Goal: Transaction & Acquisition: Purchase product/service

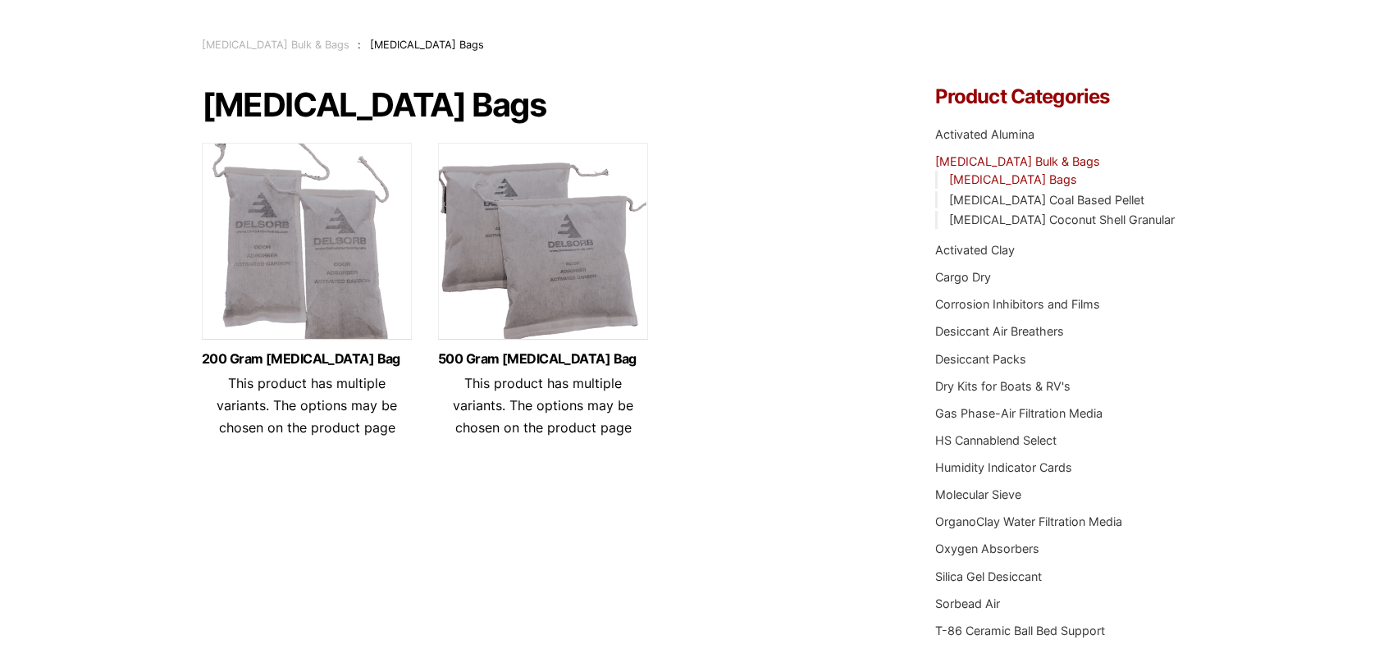
scroll to position [82, 0]
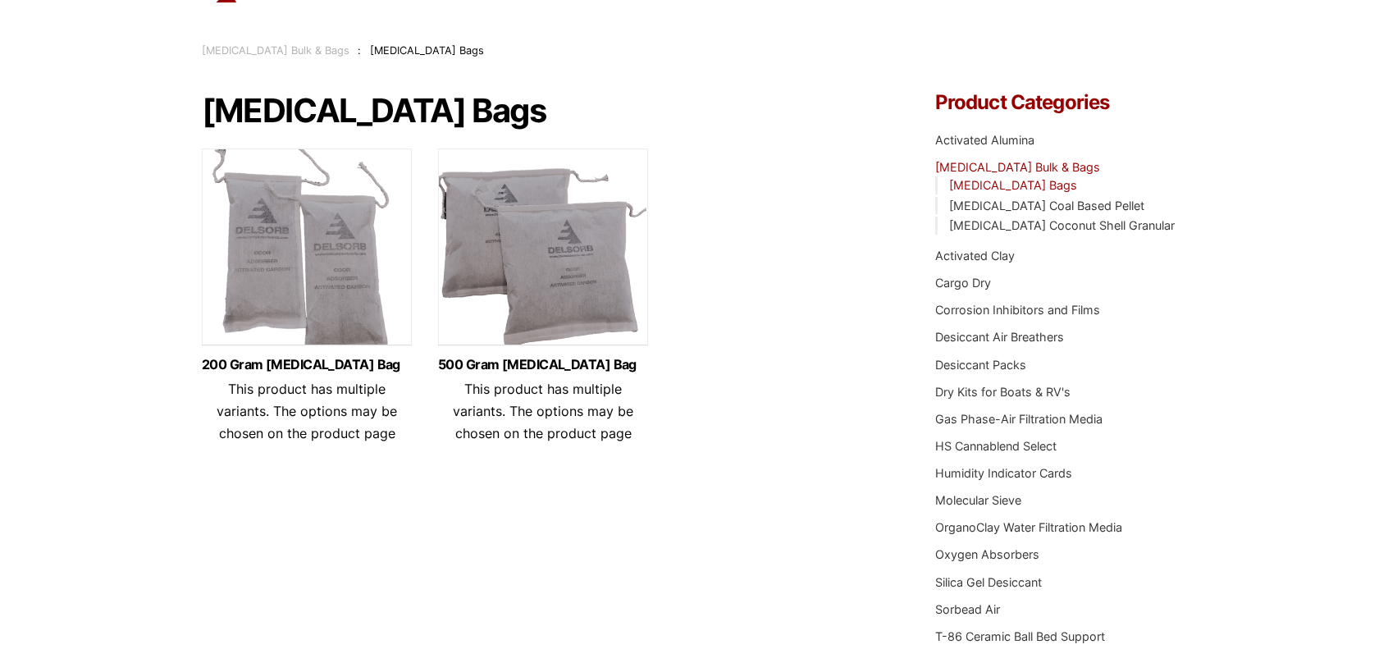
click at [313, 249] on img at bounding box center [307, 250] width 210 height 205
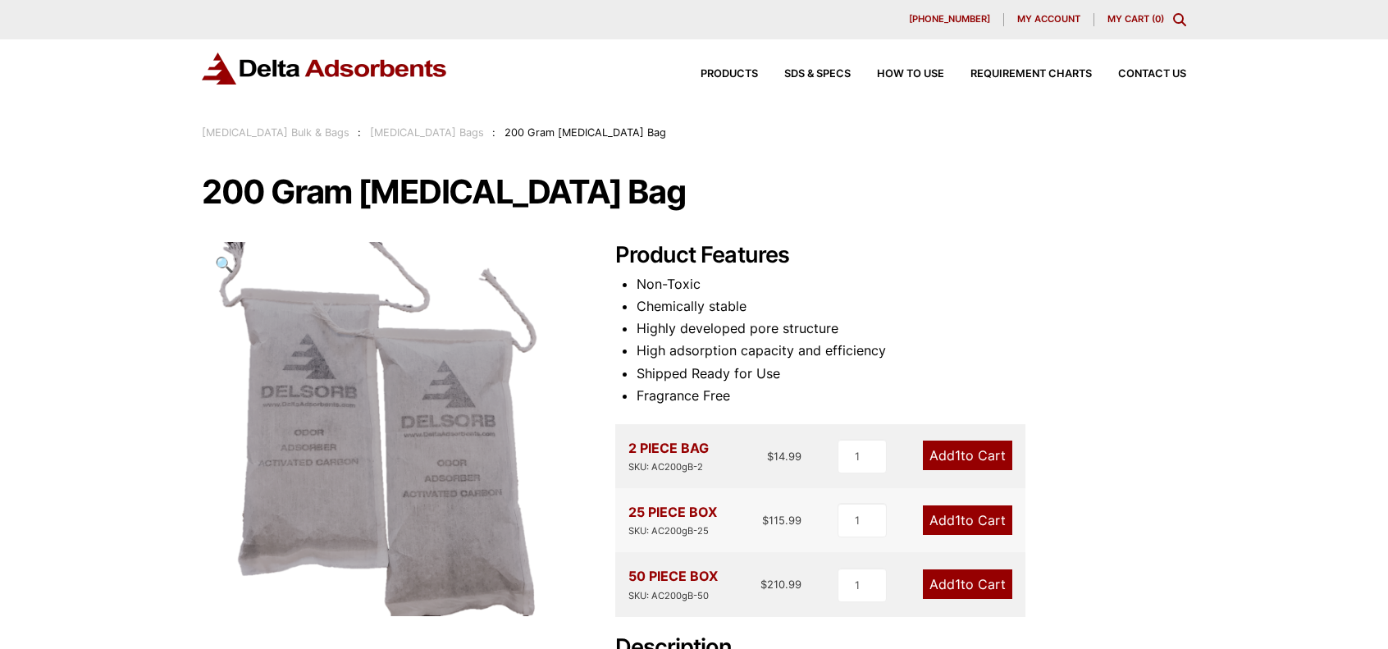
click at [942, 453] on link "Add 1 to Cart" at bounding box center [967, 455] width 89 height 30
click at [860, 460] on input "1" at bounding box center [861, 456] width 49 height 34
type input "2"
click at [877, 455] on input "2" at bounding box center [861, 456] width 49 height 34
click at [1115, 21] on link "My Cart ( 1 )" at bounding box center [1136, 18] width 55 height 11
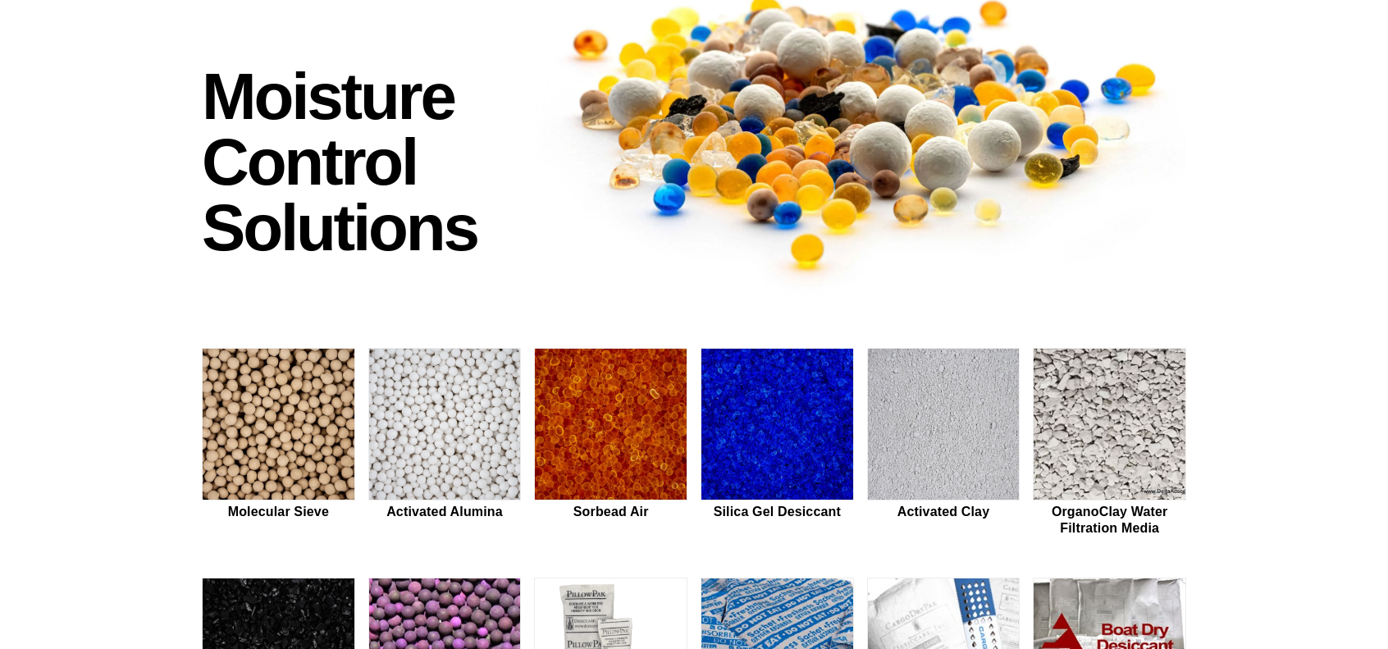
scroll to position [137, 0]
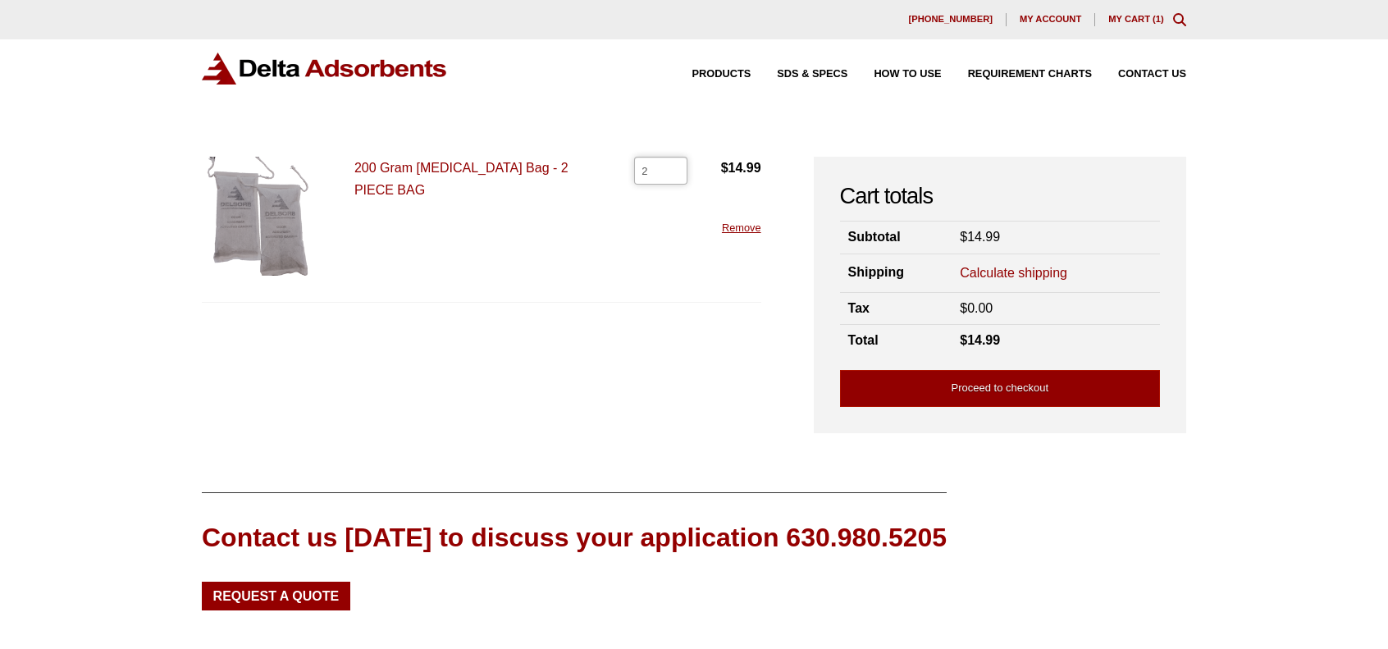
type input "2"
click at [671, 170] on input "2" at bounding box center [660, 171] width 53 height 28
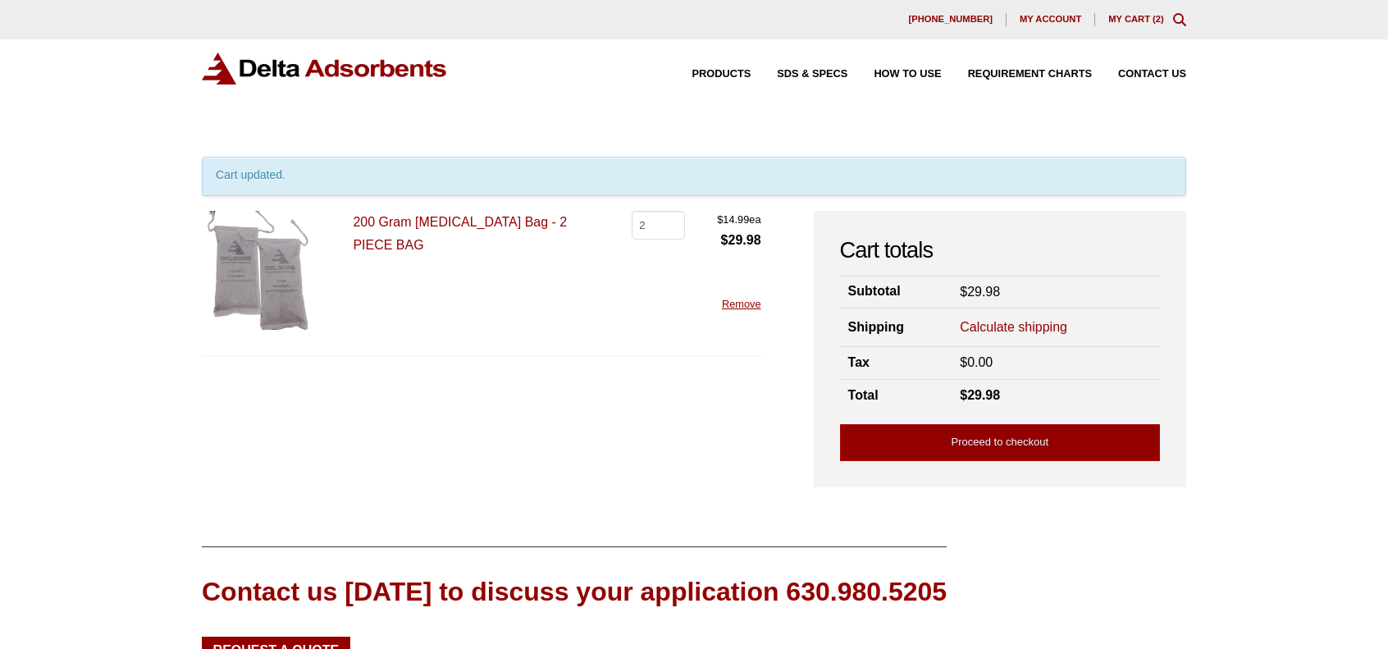
click at [978, 326] on link "Calculate shipping" at bounding box center [1013, 327] width 107 height 18
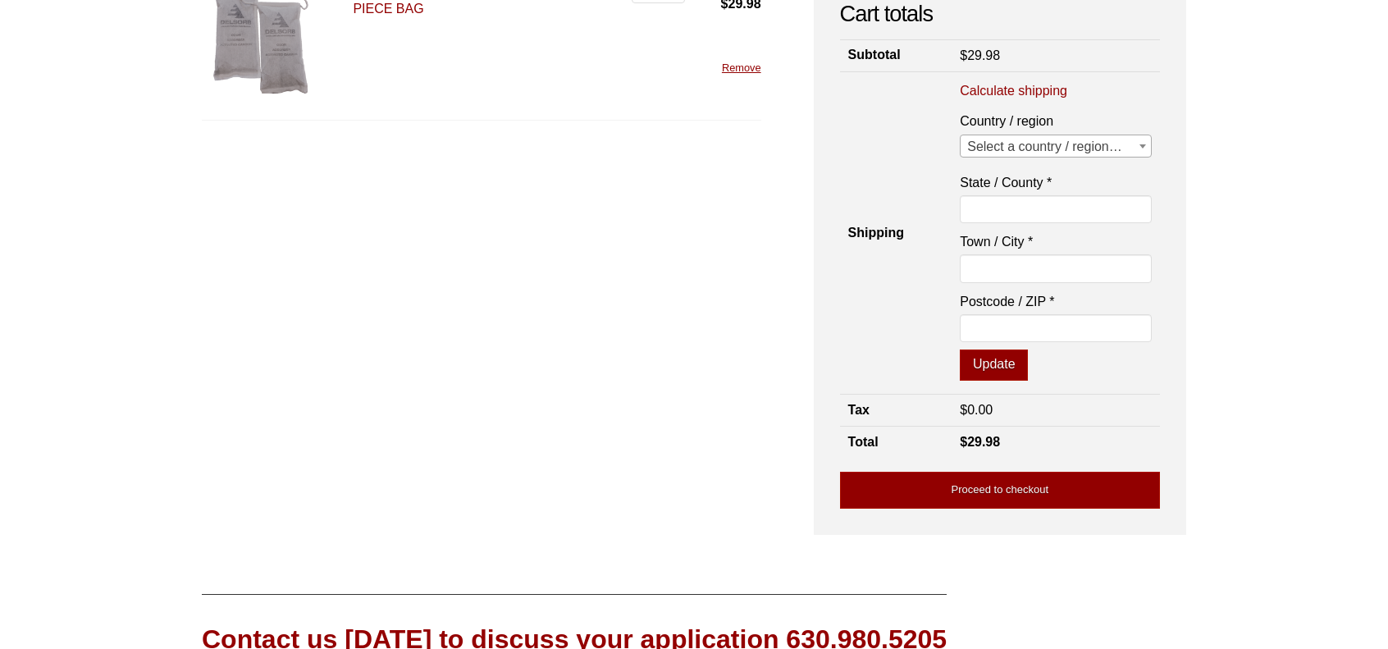
scroll to position [238, 0]
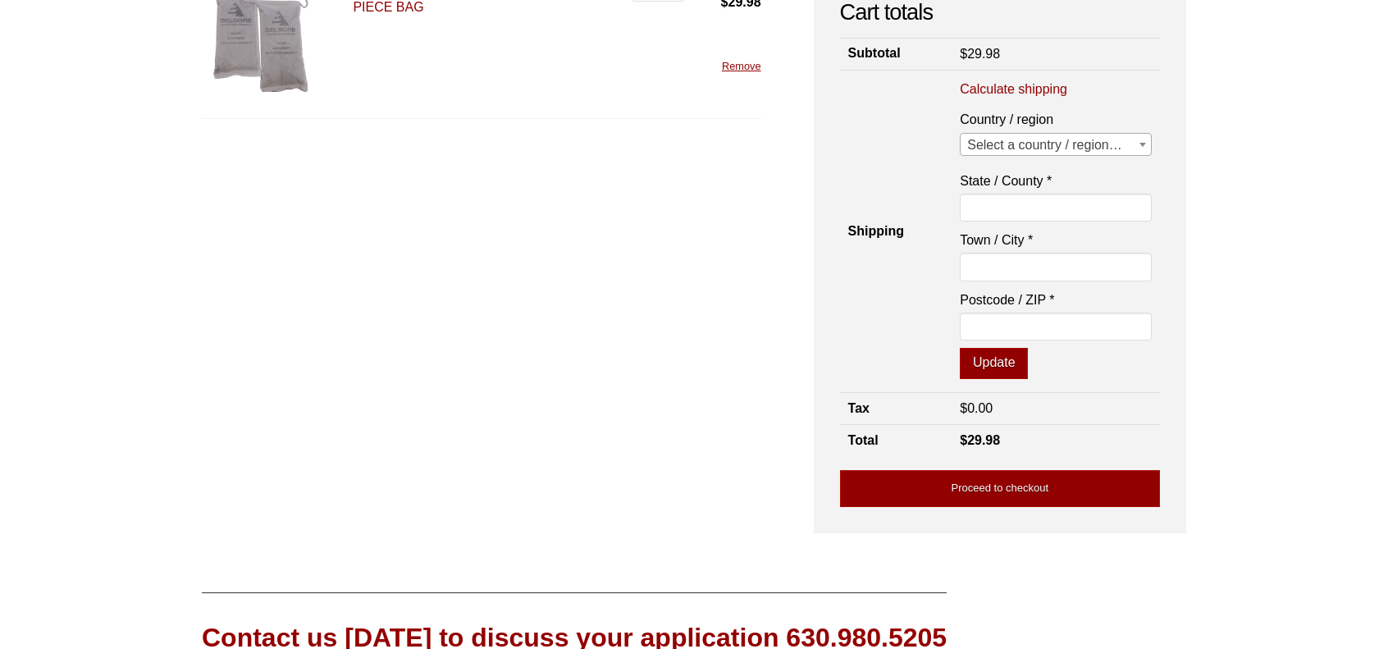
click at [1142, 144] on b at bounding box center [1142, 145] width 7 height 4
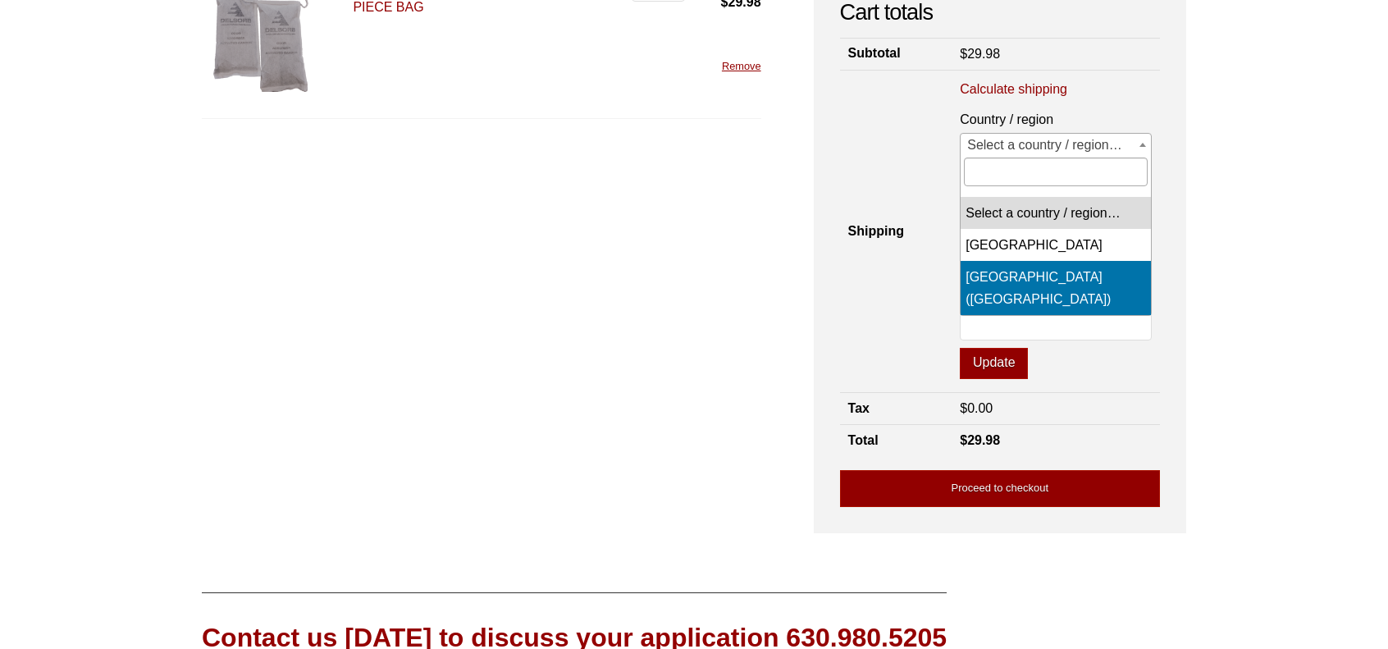
select select "US"
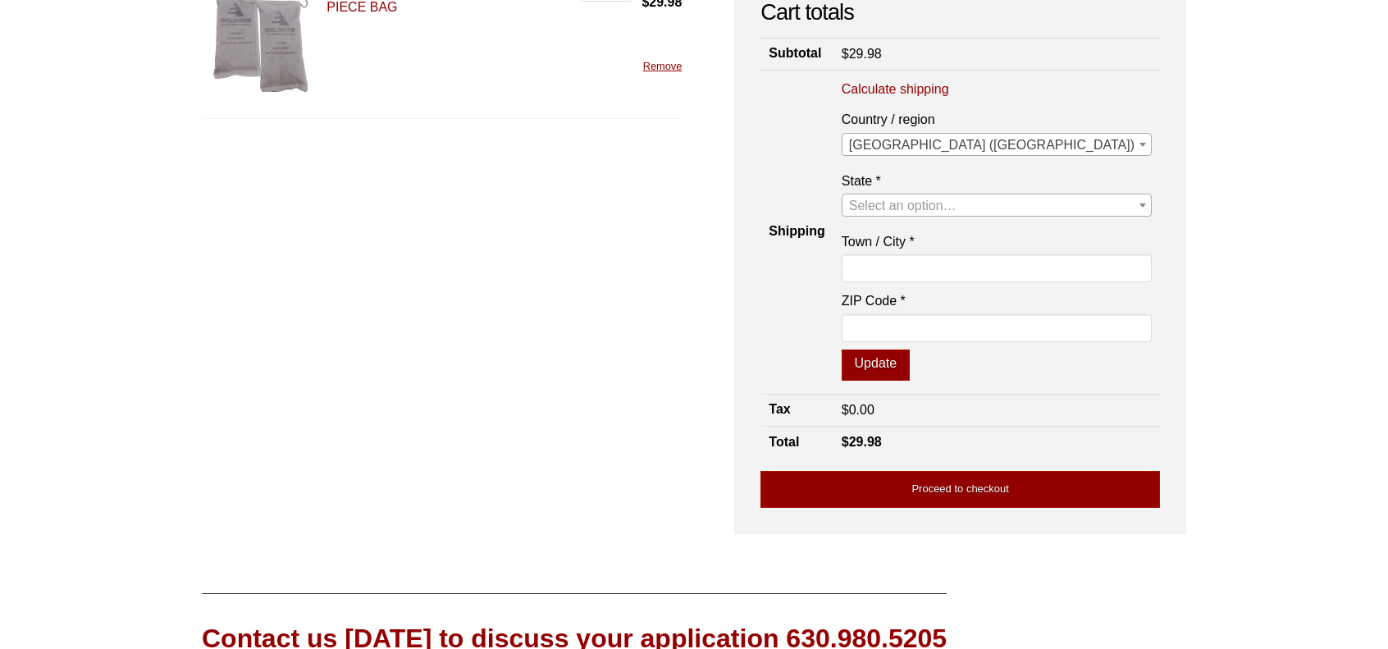
click at [1133, 201] on span "Select an option…" at bounding box center [996, 205] width 308 height 23
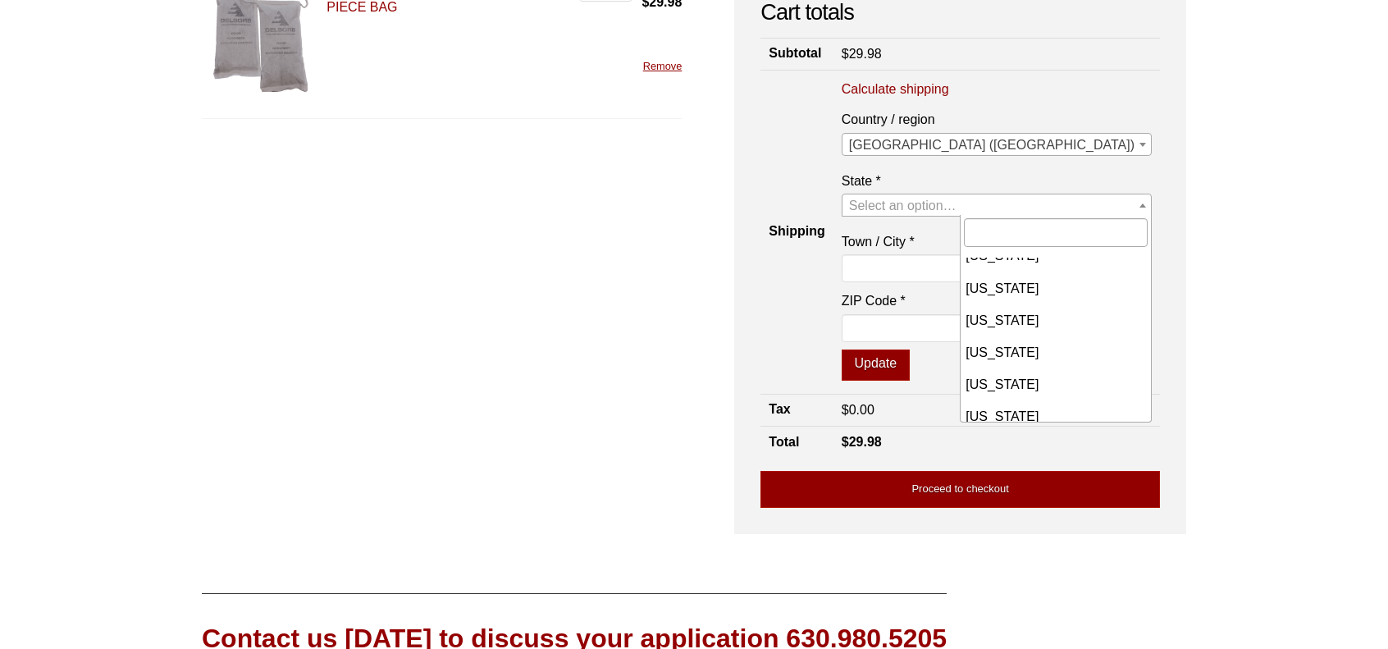
scroll to position [971, 0]
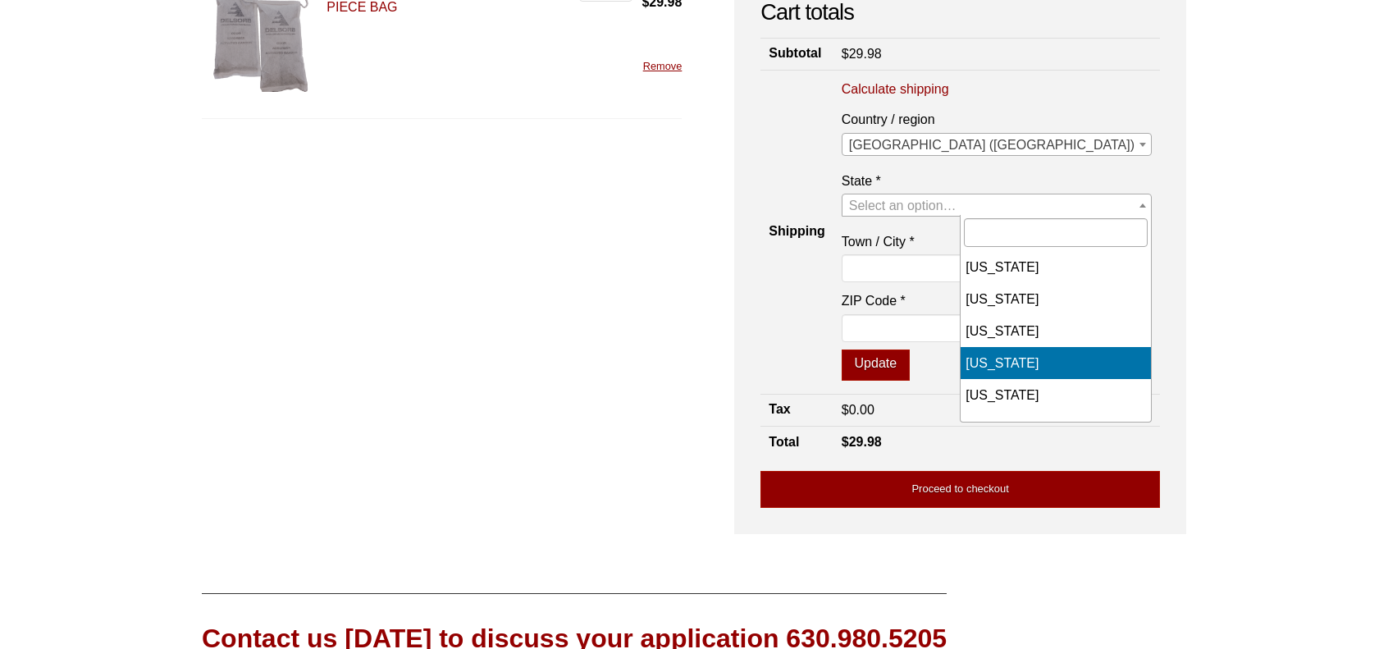
select select "NC"
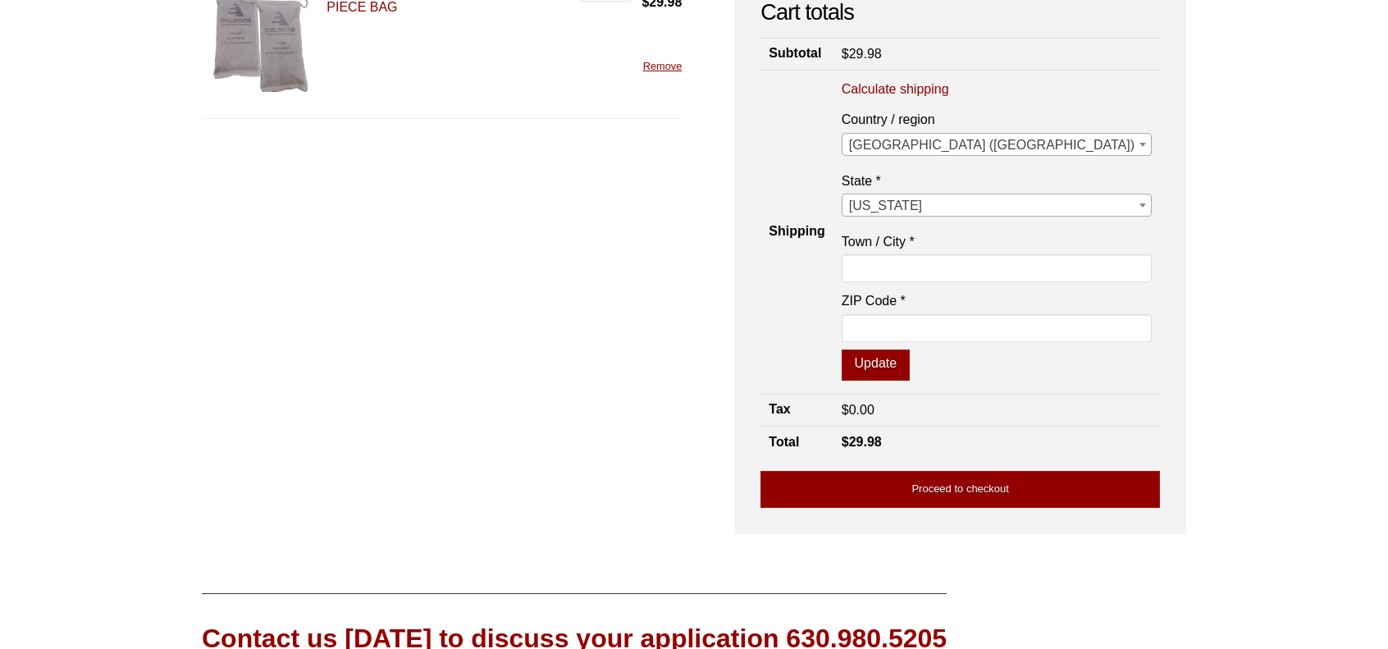
click at [980, 308] on label "ZIP Code *" at bounding box center [997, 301] width 310 height 22
click at [980, 314] on input "ZIP Code *" at bounding box center [997, 328] width 310 height 28
click at [978, 260] on input "Town / City *" at bounding box center [997, 268] width 310 height 28
type input "Sunset Beach NC"
type input "28468"
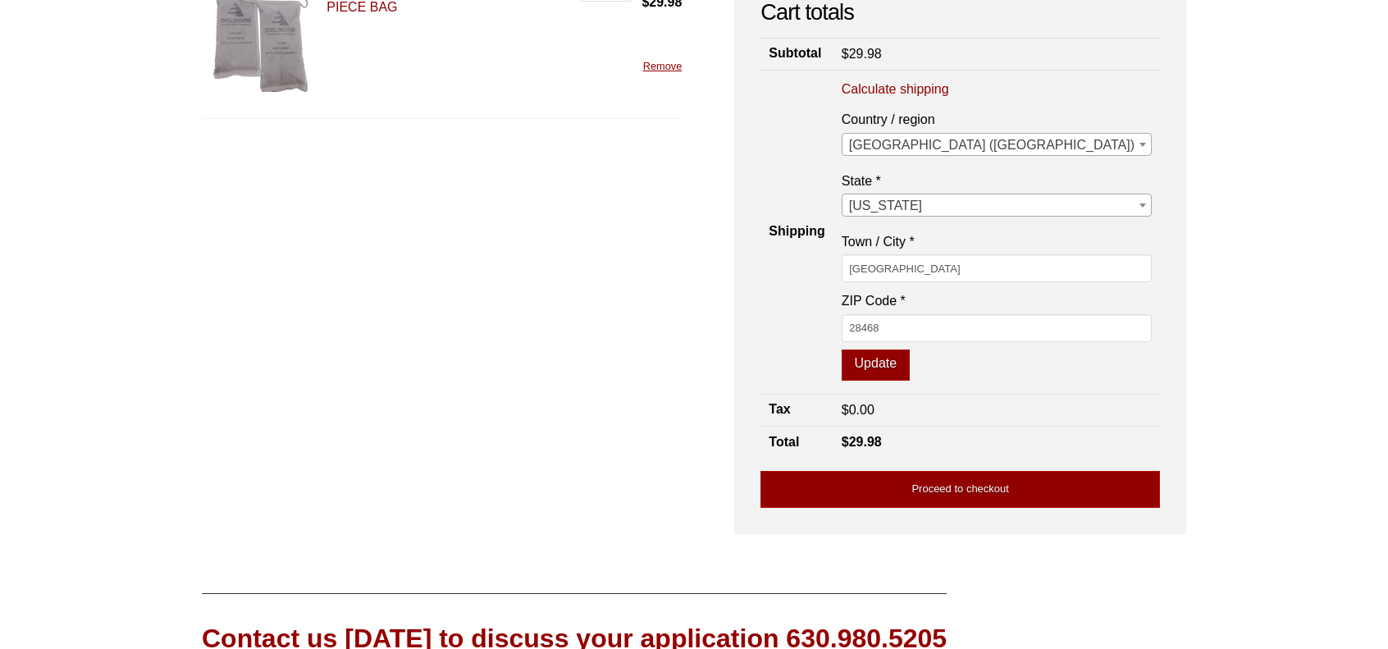
click at [949, 86] on link "Calculate shipping" at bounding box center [895, 89] width 107 height 18
select select "NC"
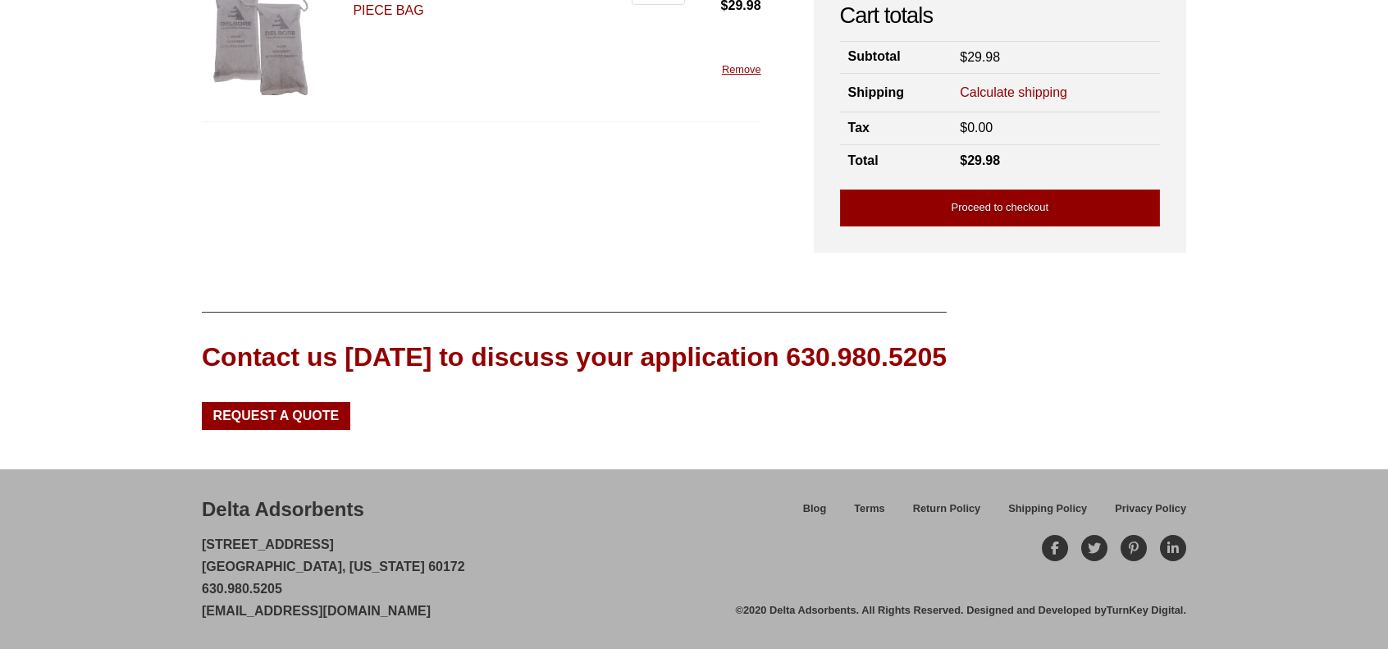
scroll to position [231, 0]
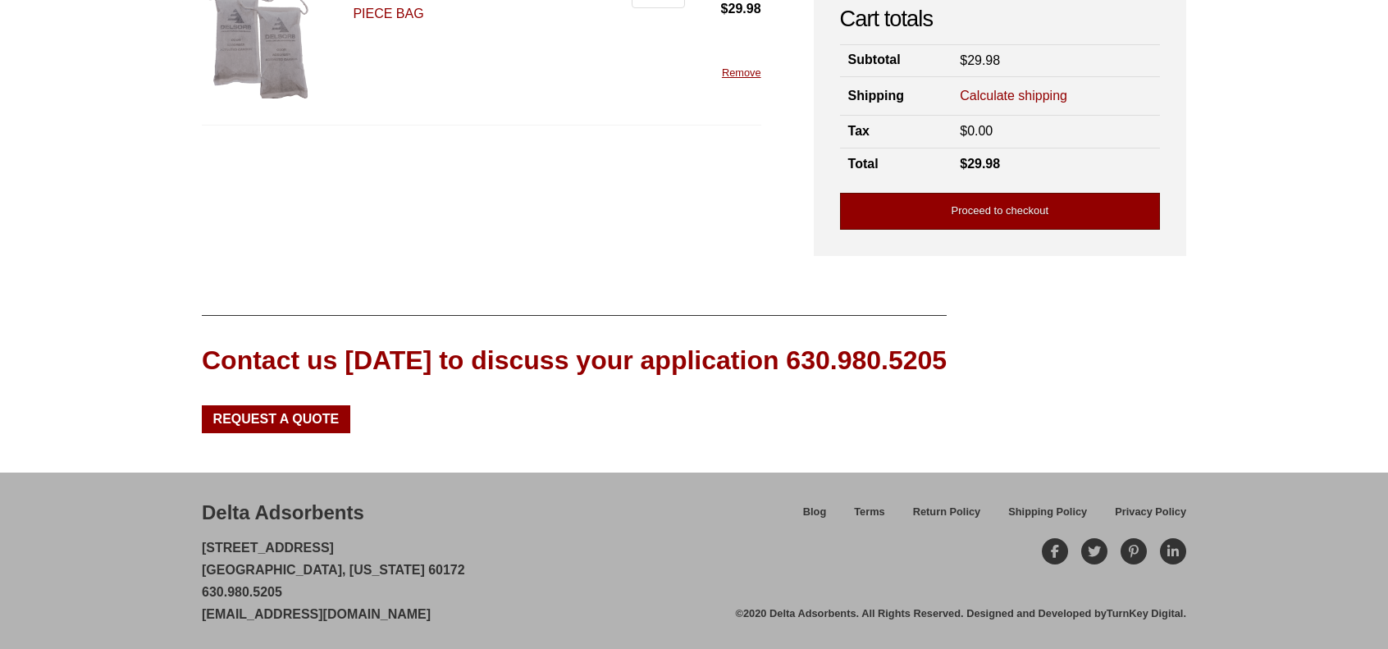
click at [978, 206] on link "Proceed to checkout" at bounding box center [1000, 211] width 320 height 37
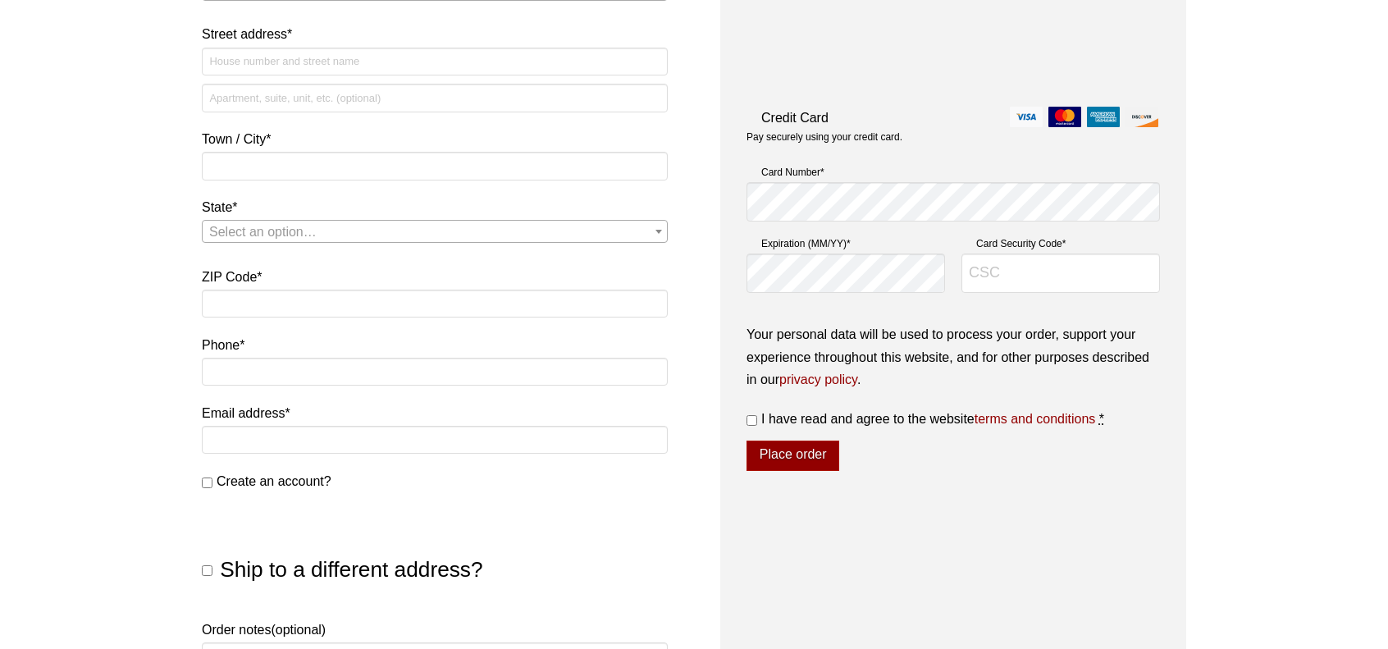
scroll to position [430, 0]
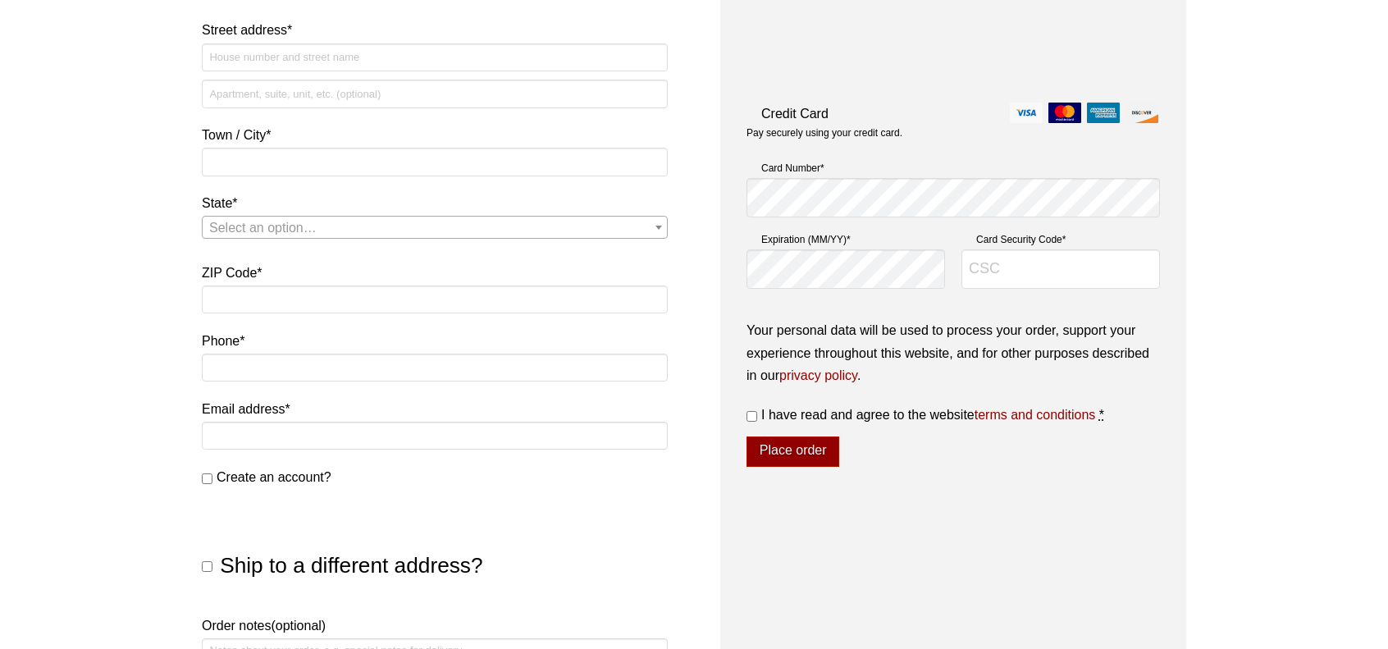
click at [750, 414] on input "I have read and agree to the website terms and conditions *" at bounding box center [751, 416] width 11 height 11
checkbox input "true"
click at [1216, 274] on div "Our website has detected that you are using an outdated browser that will preve…" at bounding box center [694, 376] width 1388 height 1612
click at [1219, 342] on div "Our website has detected that you are using an outdated browser that will preve…" at bounding box center [694, 376] width 1388 height 1612
click at [1009, 267] on input "Card Security Code *" at bounding box center [1060, 268] width 198 height 39
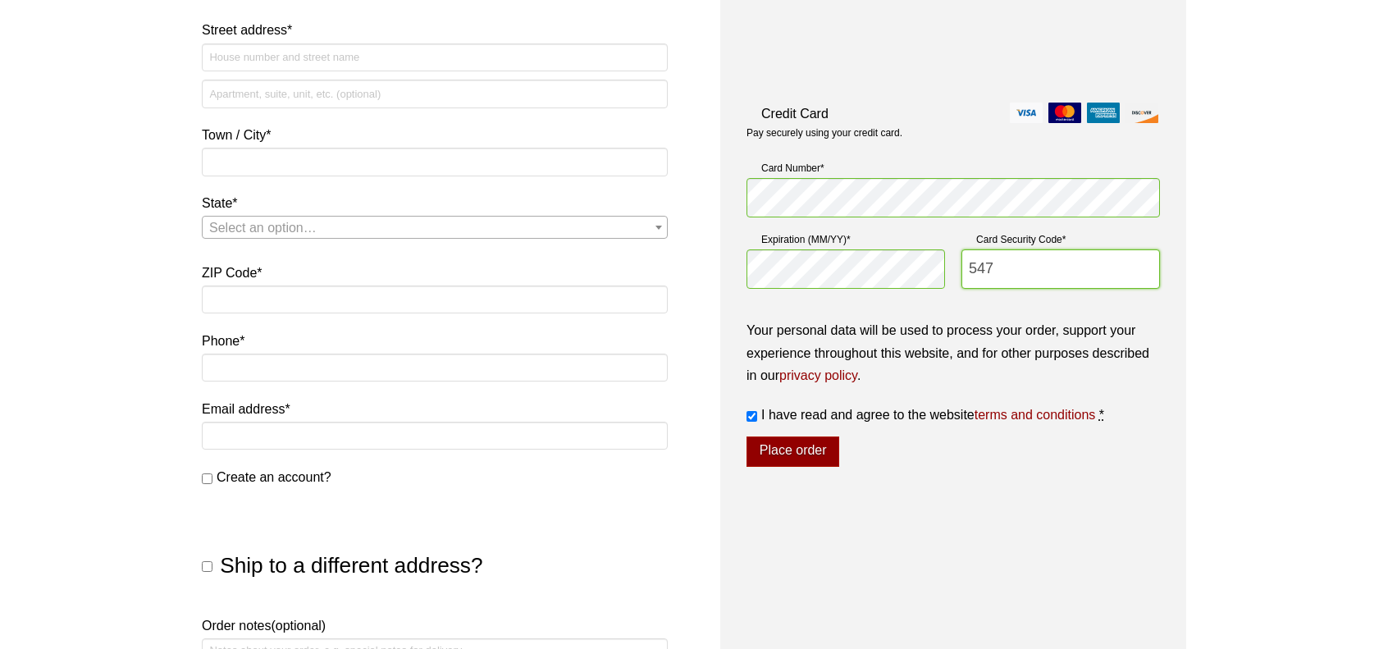
type input "547"
click at [1002, 514] on div "Your order Product Subtotal 200 Gram Activated Carbon Bag - 2 PIECE BAG × 2 $ 2…" at bounding box center [953, 283] width 466 height 1005
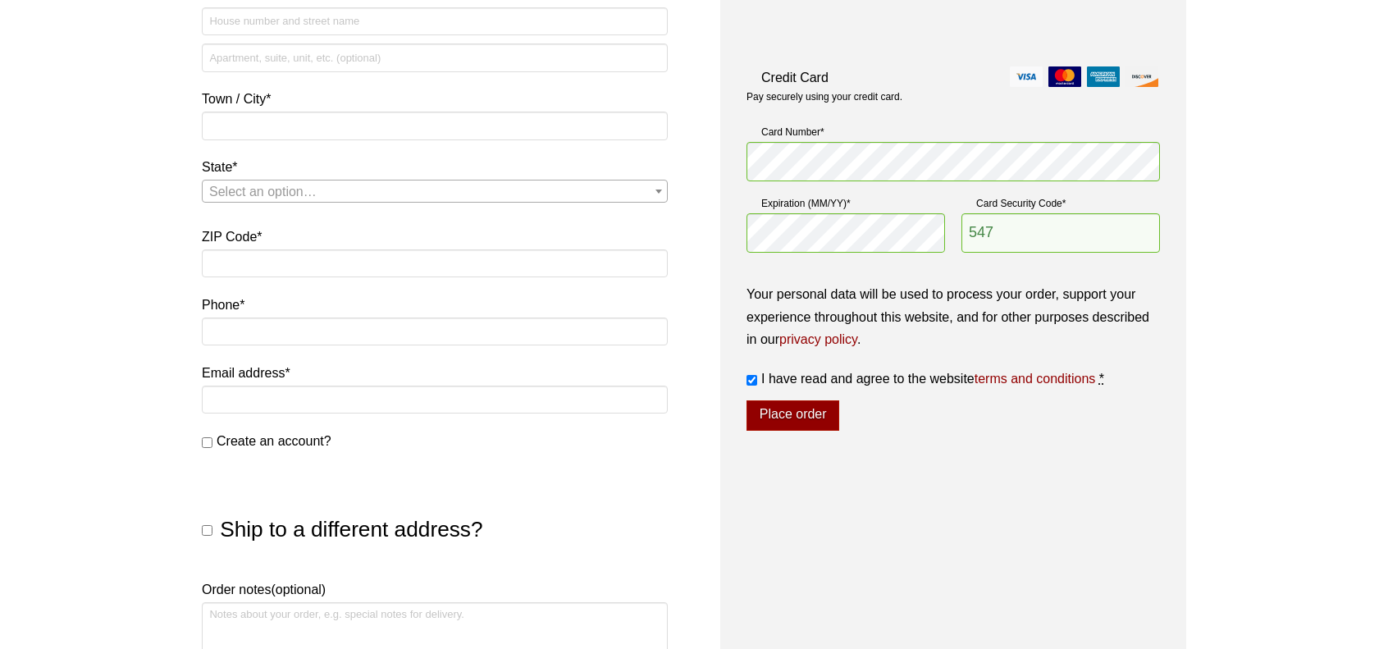
scroll to position [471, 0]
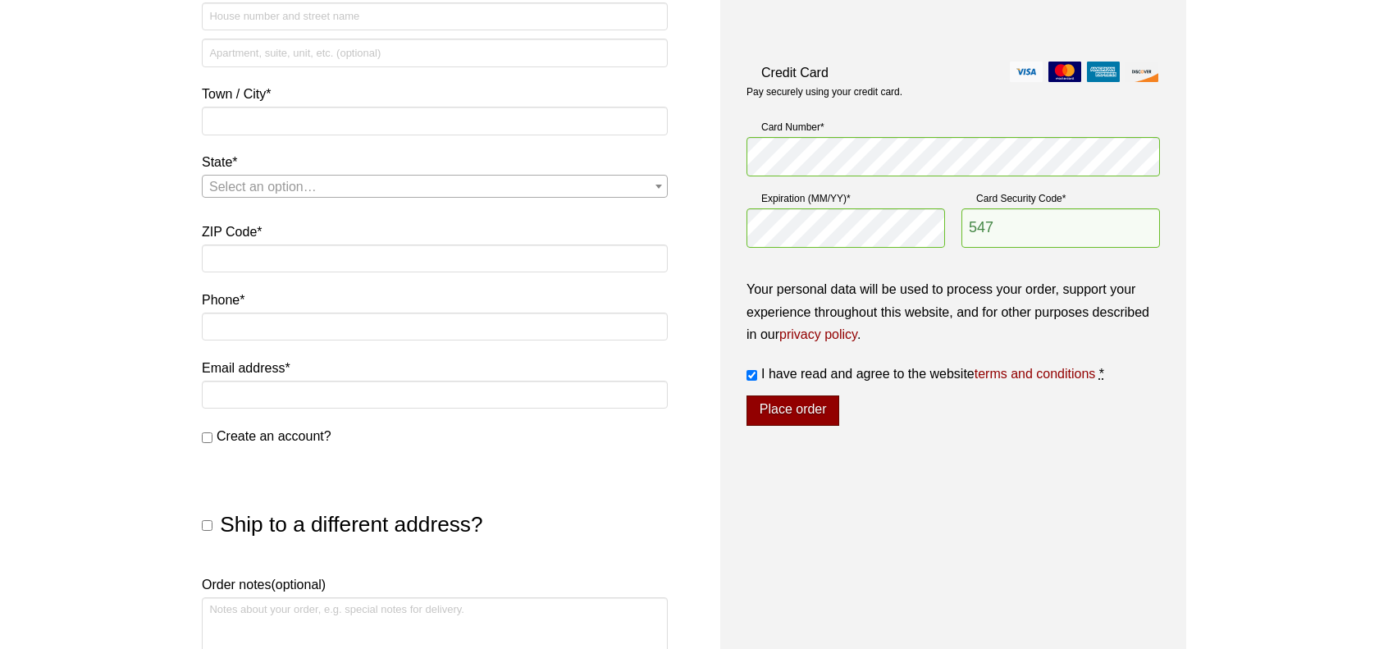
click at [805, 399] on button "Place order" at bounding box center [792, 410] width 93 height 31
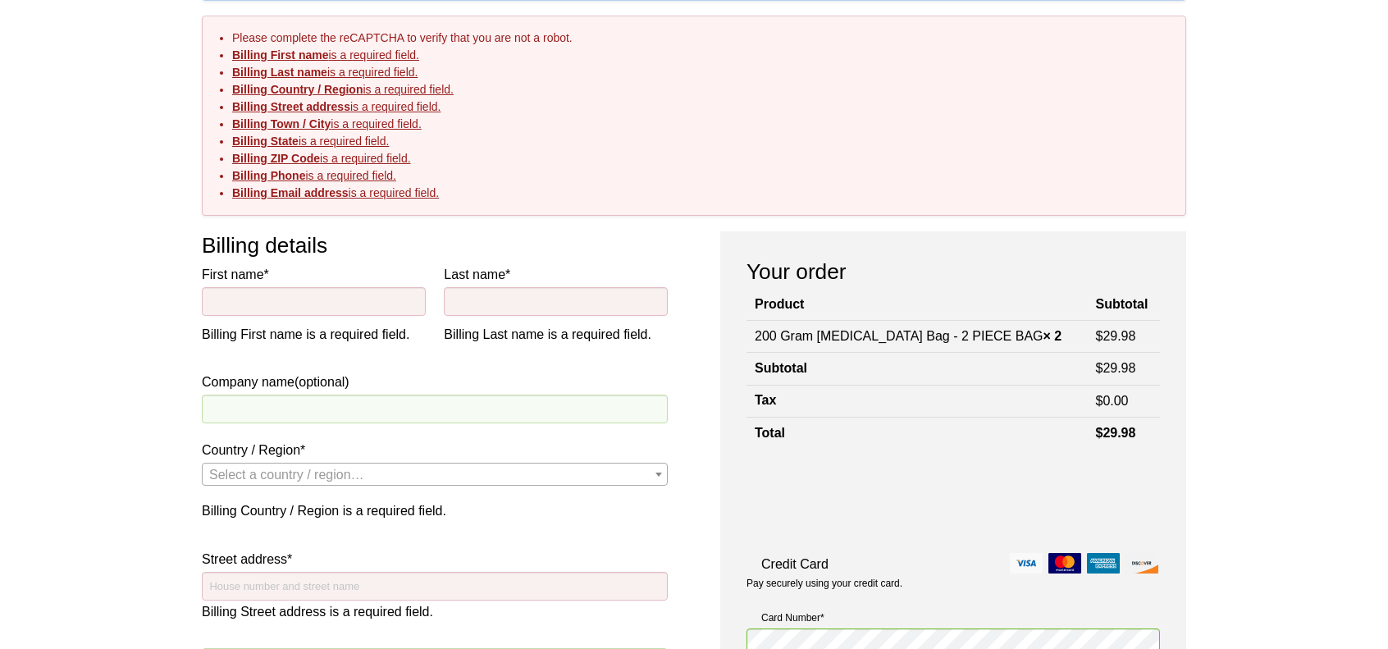
scroll to position [128, 0]
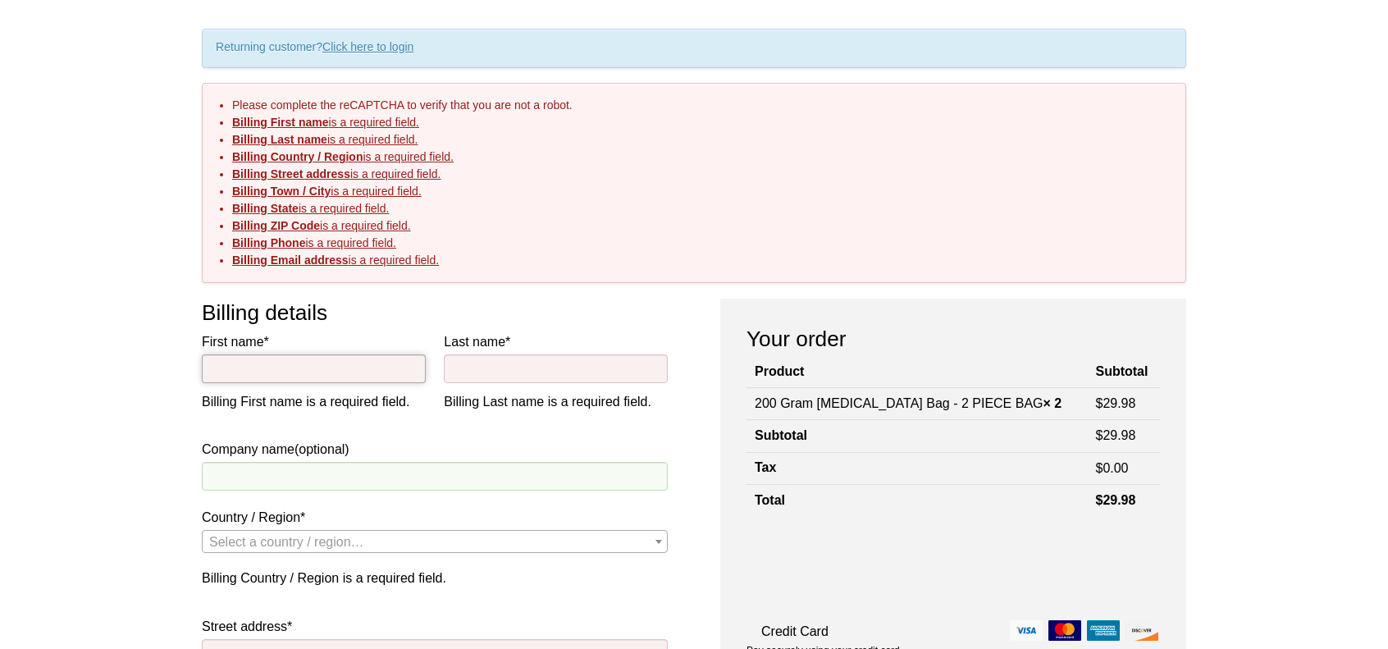
drag, startPoint x: 230, startPoint y: 370, endPoint x: 250, endPoint y: 372, distance: 20.6
click at [230, 370] on input "First name *" at bounding box center [314, 368] width 224 height 28
type input "WILLIAM"
type input "BOE"
type input "Referred by [PERSON_NAME]"
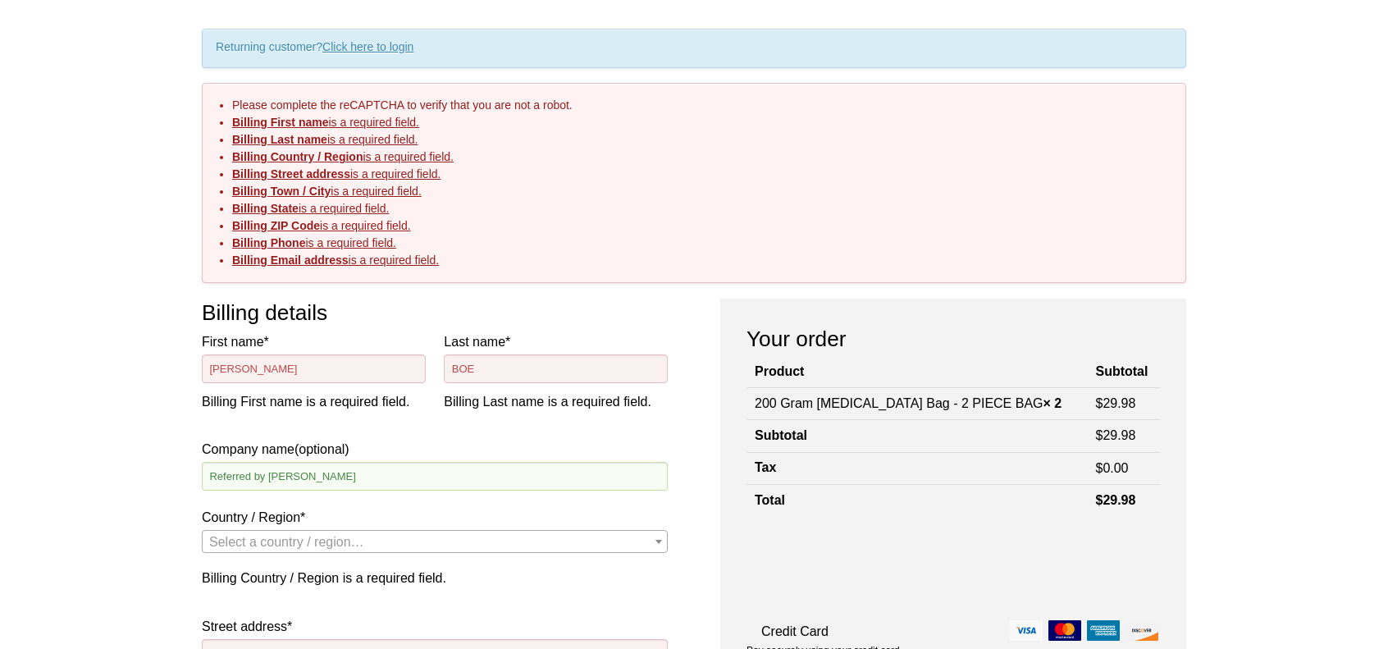
select select "US"
type input "[STREET_ADDRESS]"
type input "Sunset Beach NC"
type input "28468"
type input "2069100903"
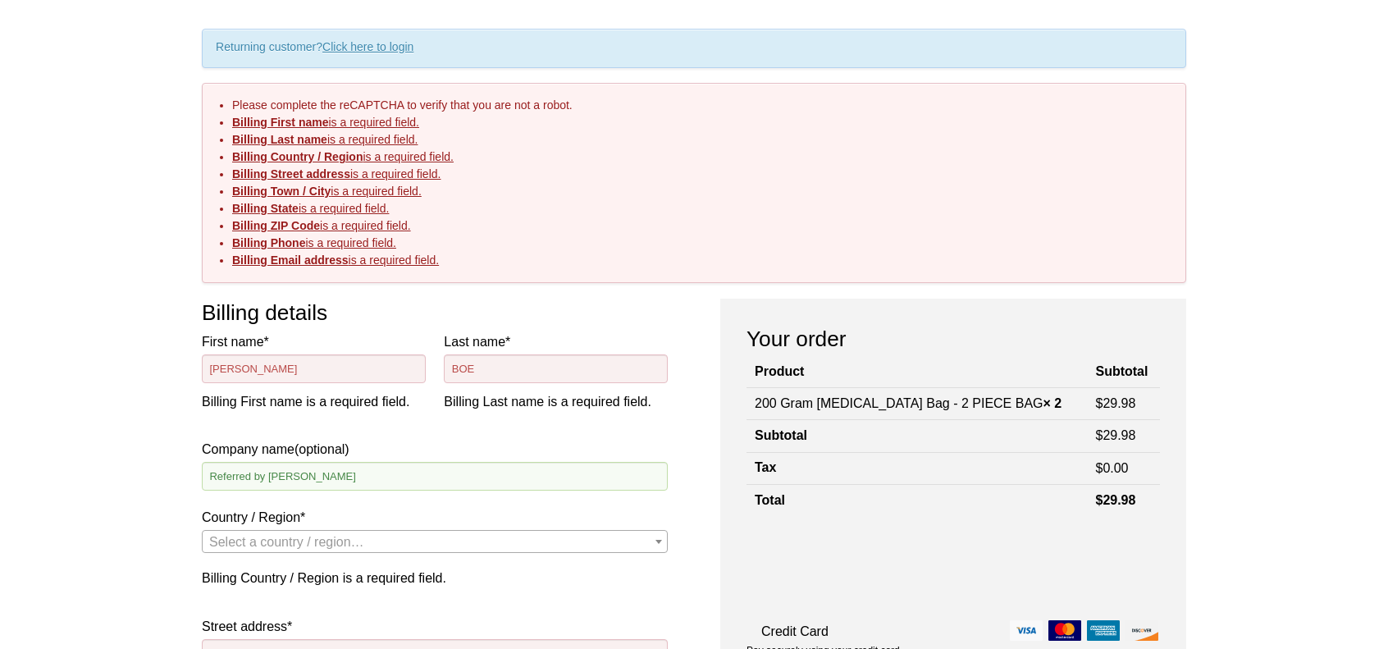
type input "[EMAIL_ADDRESS][DOMAIN_NAME]"
select select "US"
select select "NC"
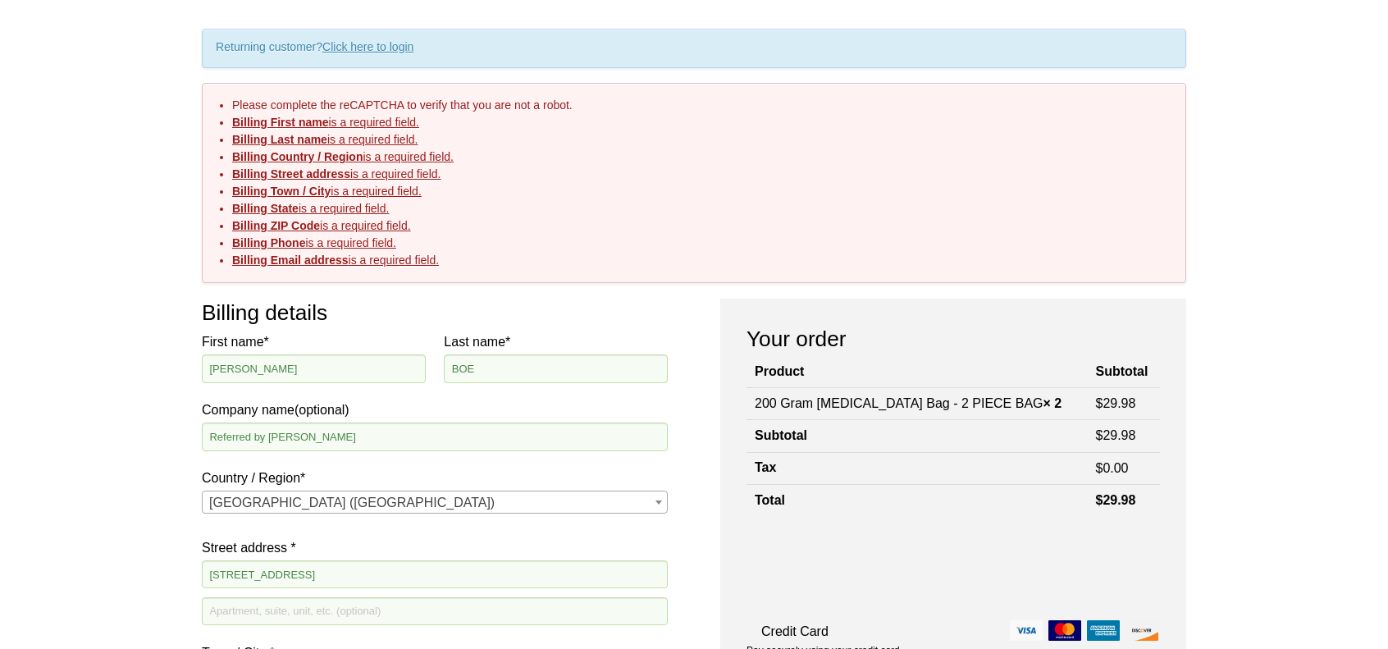
scroll to position [591, 0]
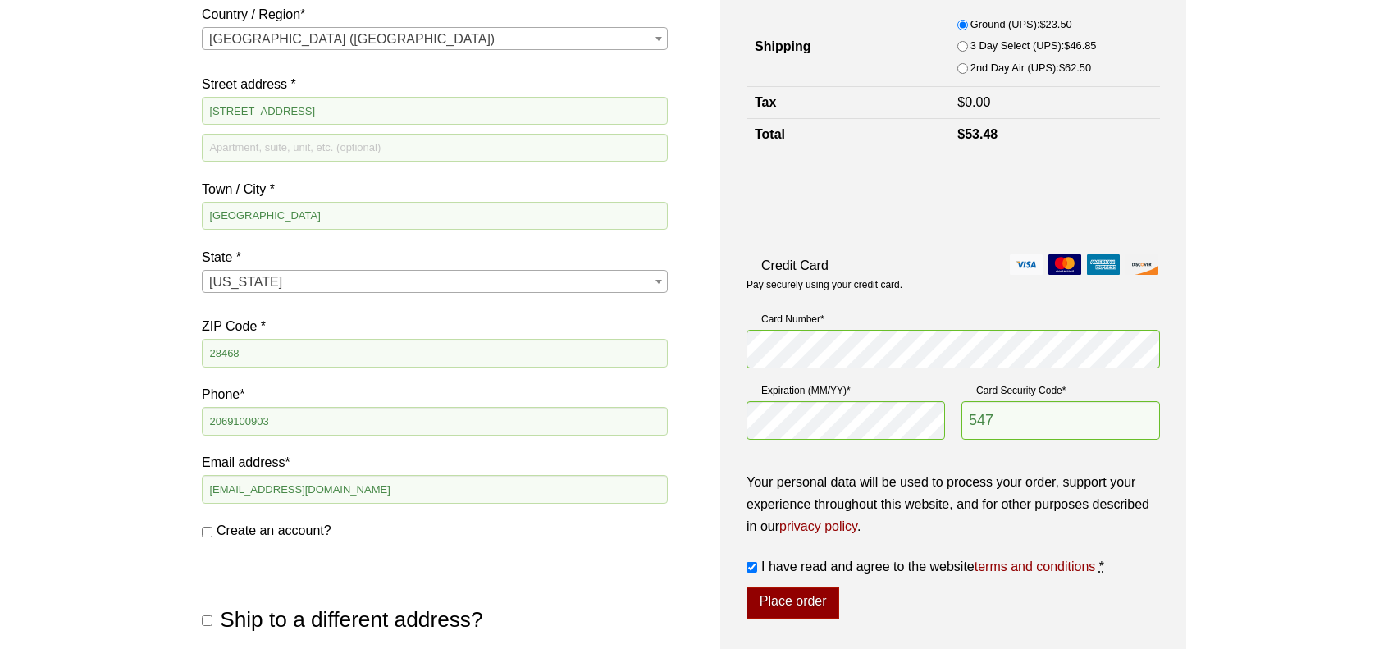
click at [957, 65] on input "2nd Day Air (UPS): $ 62.50" at bounding box center [962, 68] width 11 height 11
radio input "true"
click at [796, 593] on button "Place order" at bounding box center [792, 602] width 93 height 31
